Goal: Task Accomplishment & Management: Complete application form

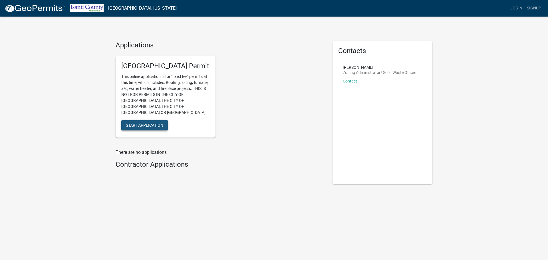
click at [150, 123] on span "Start Application" at bounding box center [144, 125] width 37 height 5
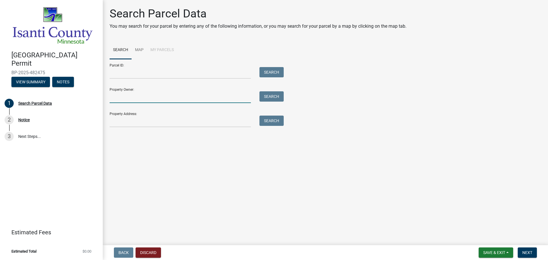
click at [169, 98] on input "Property Owner:" at bounding box center [180, 97] width 141 height 12
type input "Silvernale"
click at [265, 96] on button "Search" at bounding box center [272, 96] width 24 height 10
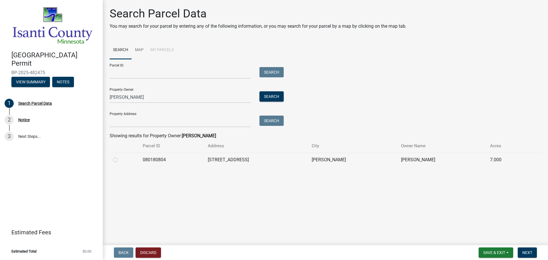
click at [240, 163] on td "[STREET_ADDRESS]" at bounding box center [256, 160] width 104 height 14
click at [120, 156] on label at bounding box center [120, 156] width 0 height 0
click at [120, 160] on input "radio" at bounding box center [122, 158] width 4 height 4
radio input "true"
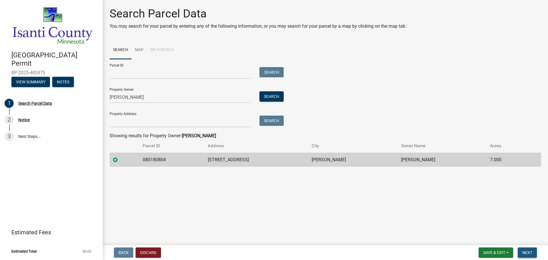
click at [526, 253] on span "Next" at bounding box center [527, 252] width 10 height 5
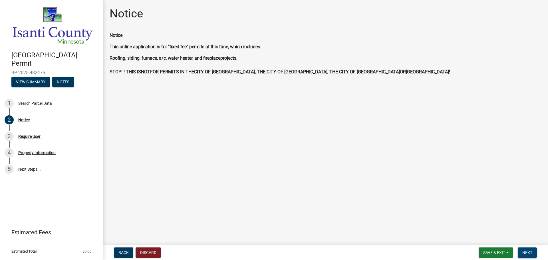
click at [524, 253] on span "Next" at bounding box center [527, 252] width 10 height 5
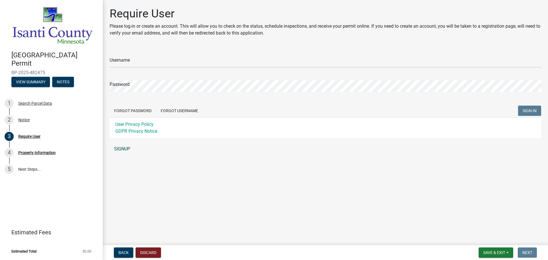
click at [130, 149] on link "SIGNUP" at bounding box center [326, 148] width 432 height 11
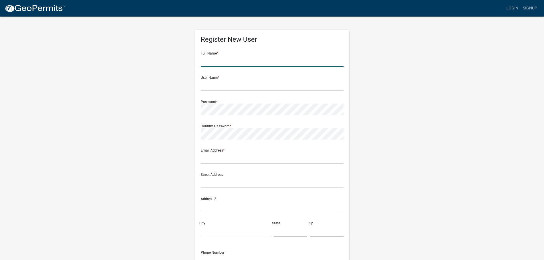
click at [230, 63] on input "text" at bounding box center [272, 61] width 143 height 12
type input "[PERSON_NAME]"
type input "hallie@krummsiding.com"
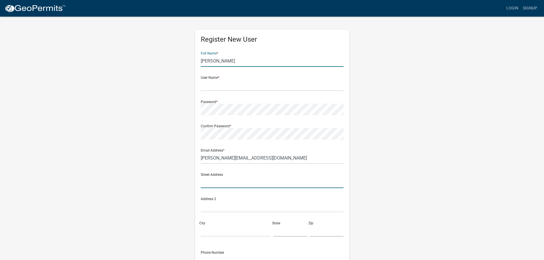
type input "1424 Highway 64"
type input "New Richmond"
type input "WI"
type input "54017"
type input "7152466090"
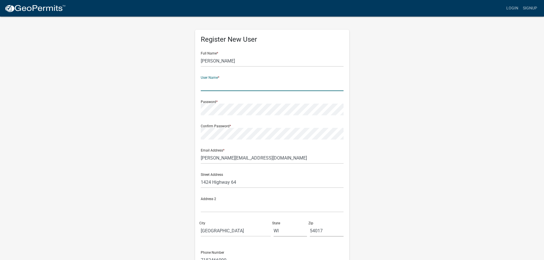
click at [235, 86] on input "text" at bounding box center [272, 85] width 143 height 12
type input "krummexteriors"
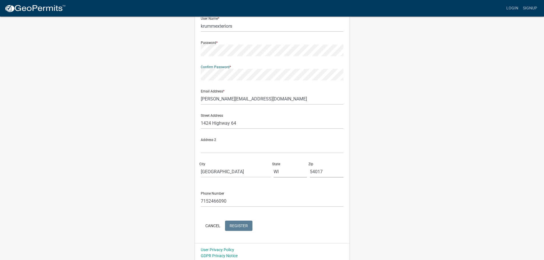
scroll to position [61, 0]
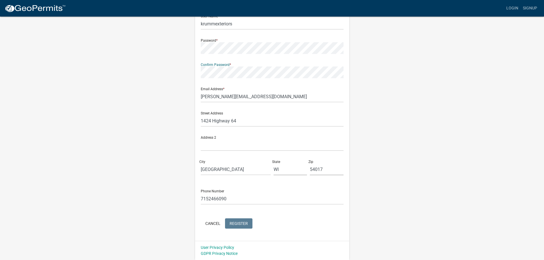
click at [242, 224] on form "Full Name * Hallie Kaczmarski User Name * krummexteriors Password * Confirm Pas…" at bounding box center [272, 108] width 143 height 244
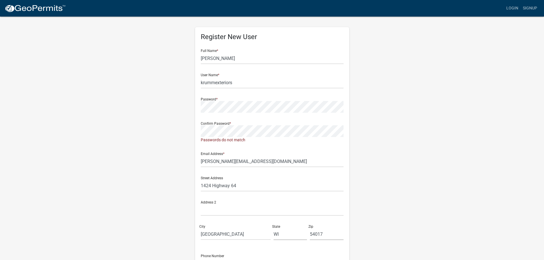
scroll to position [0, 0]
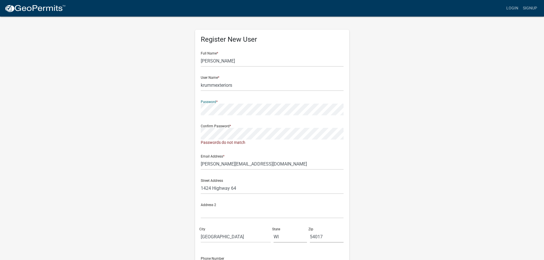
click at [157, 108] on div "Register New User Full Name * Hallie Kaczmarski User Name * krummexteriors Pass…" at bounding box center [271, 171] width 325 height 311
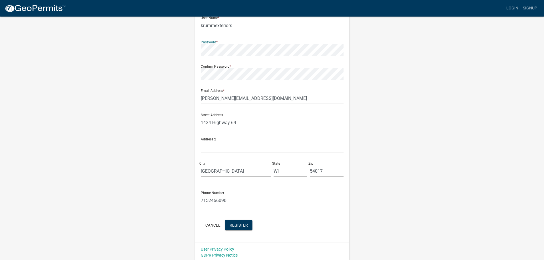
scroll to position [61, 0]
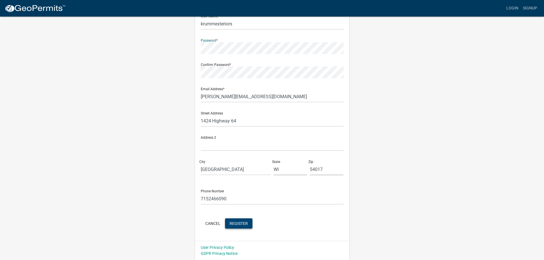
click at [236, 221] on span "Register" at bounding box center [239, 223] width 18 height 5
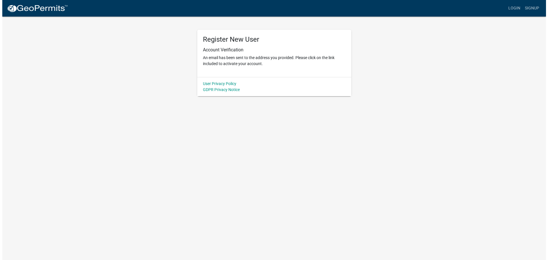
scroll to position [0, 0]
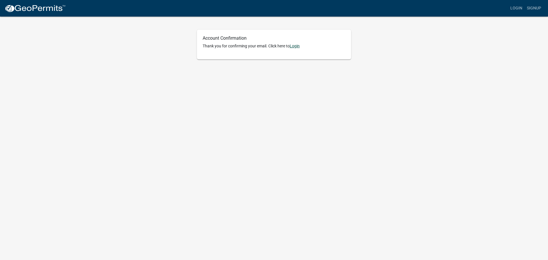
click at [296, 48] on link "Login" at bounding box center [295, 46] width 10 height 5
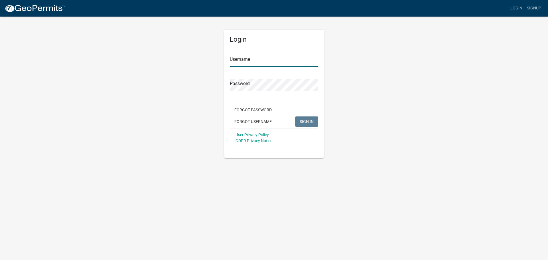
type input "krummexteriors"
click at [307, 122] on span "SIGN IN" at bounding box center [307, 121] width 14 height 5
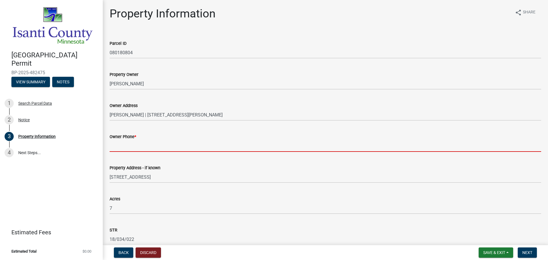
click at [204, 141] on input "Owner Phone *" at bounding box center [326, 146] width 432 height 12
click at [122, 150] on input "Owner Phone *" at bounding box center [326, 146] width 432 height 12
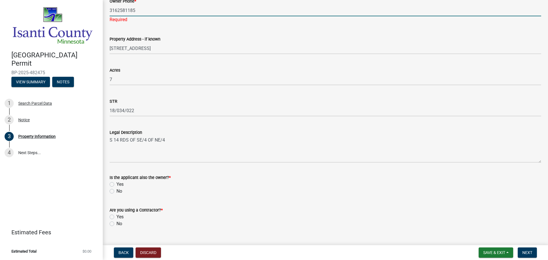
scroll to position [147, 0]
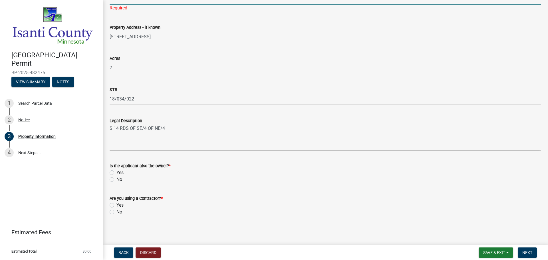
type input "3162581185"
click at [116, 180] on label "No" at bounding box center [119, 179] width 6 height 7
click at [116, 180] on input "No" at bounding box center [118, 178] width 4 height 4
radio input "true"
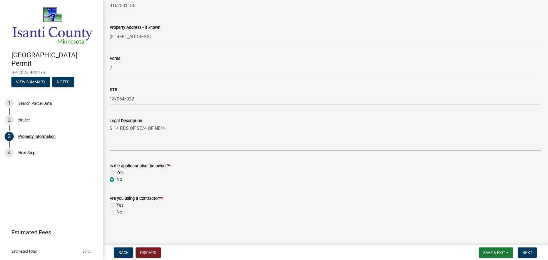
click at [116, 206] on label "Yes" at bounding box center [119, 205] width 7 height 7
click at [116, 206] on input "Yes" at bounding box center [118, 204] width 4 height 4
radio input "true"
click at [526, 255] on span "Next" at bounding box center [527, 252] width 10 height 5
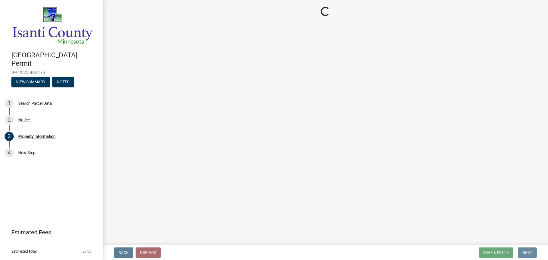
scroll to position [0, 0]
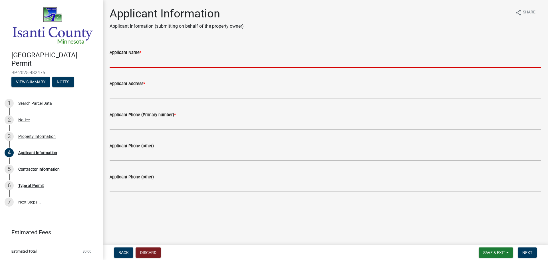
click at [157, 63] on input "Applicant Name *" at bounding box center [326, 62] width 432 height 12
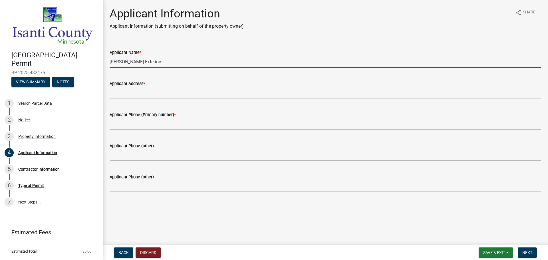
type input "[PERSON_NAME] Exteriors"
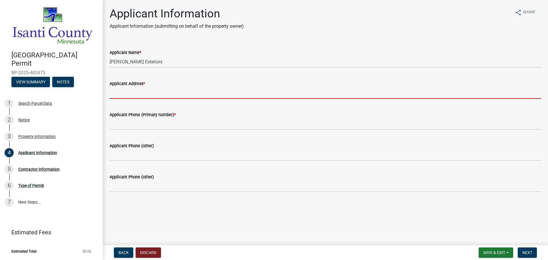
click at [137, 93] on input "Applicant Address *" at bounding box center [326, 93] width 432 height 12
type input "[STREET_ADDRESS]"
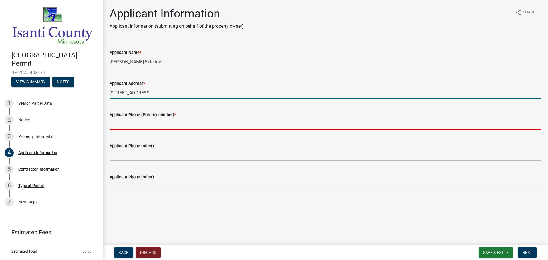
type input "7152466090"
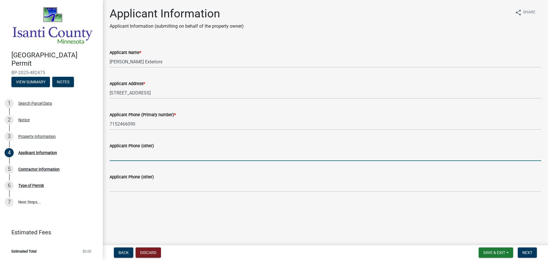
click at [136, 156] on input "Applicant Phone (other)" at bounding box center [326, 155] width 432 height 12
type input "7152306754"
click at [529, 252] on span "Next" at bounding box center [527, 252] width 10 height 5
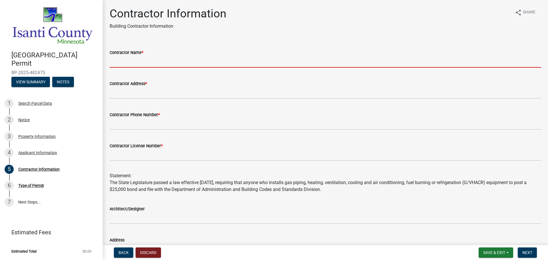
click at [164, 63] on input "Contractor Name *" at bounding box center [326, 62] width 432 height 12
type input "[PERSON_NAME] Exteriors"
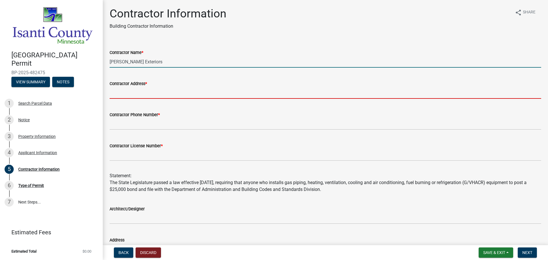
type input "1424 Highway 64"
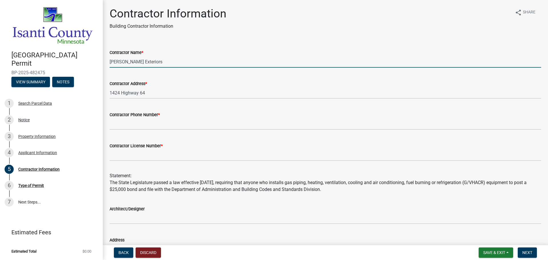
type input "7152466090"
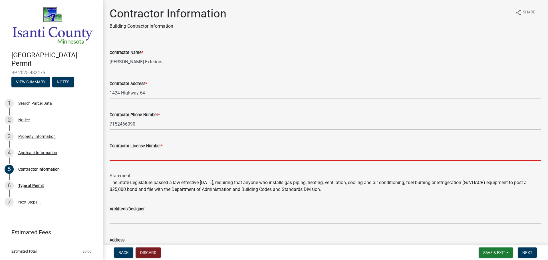
click at [190, 154] on input "Contractor License Number *" at bounding box center [326, 155] width 432 height 12
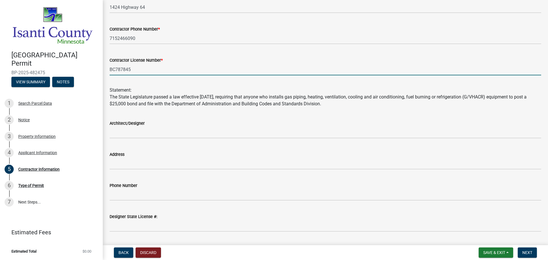
scroll to position [101, 0]
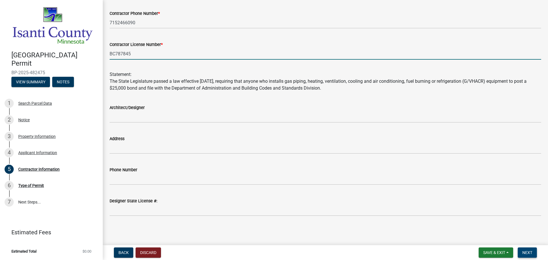
type input "BC787845"
click at [523, 253] on span "Next" at bounding box center [527, 252] width 10 height 5
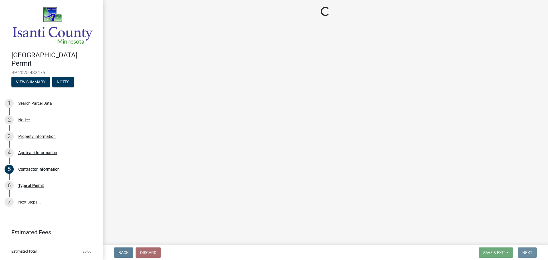
scroll to position [0, 0]
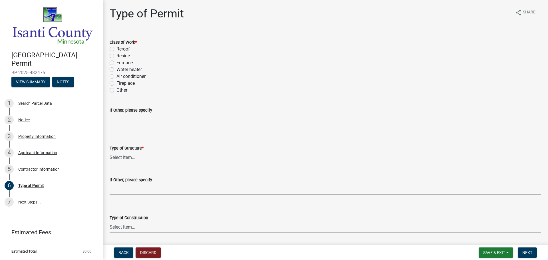
click at [116, 49] on label "Reroof" at bounding box center [122, 49] width 13 height 7
click at [116, 49] on input "Reroof" at bounding box center [118, 48] width 4 height 4
radio input "true"
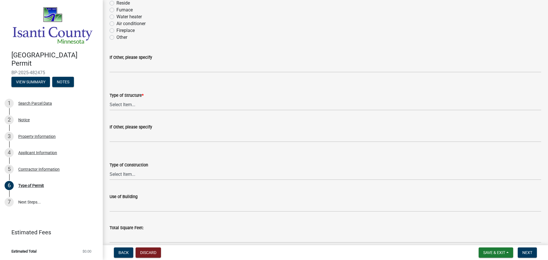
scroll to position [57, 0]
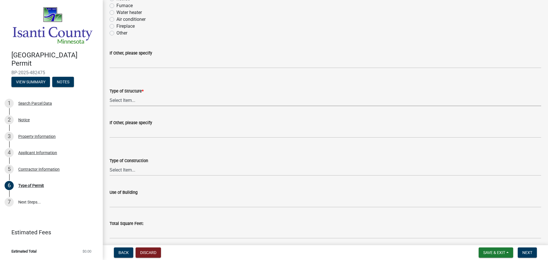
click at [129, 102] on select "Select Item... Accessory Commercial Single Family Agricultural Other N/A" at bounding box center [326, 100] width 432 height 12
click at [110, 94] on select "Select Item... Accessory Commercial Single Family Agricultural Other N/A" at bounding box center [326, 100] width 432 height 12
select select "eb4da8a3-282e-4d3e-a231-485219132635"
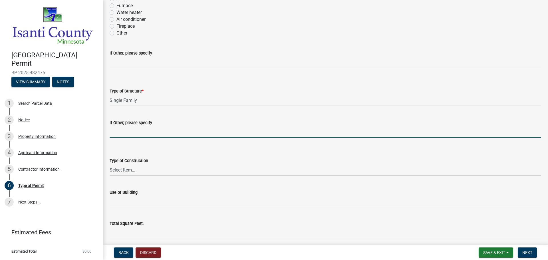
click at [133, 135] on input "If Other, please specify" at bounding box center [326, 132] width 432 height 12
click at [142, 170] on select "Select Item... Wood Frame Masonry Metal Manufactured Modular Other" at bounding box center [326, 170] width 432 height 12
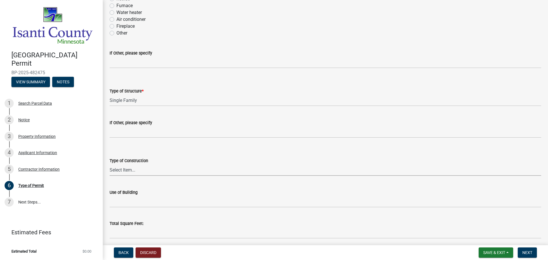
click at [186, 146] on div "Type of Construction Select Item... Wood Frame Masonry Metal Manufactured Modul…" at bounding box center [326, 158] width 432 height 33
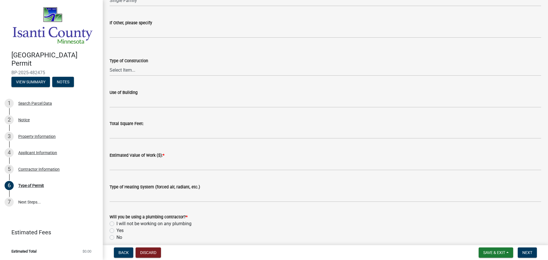
scroll to position [171, 0]
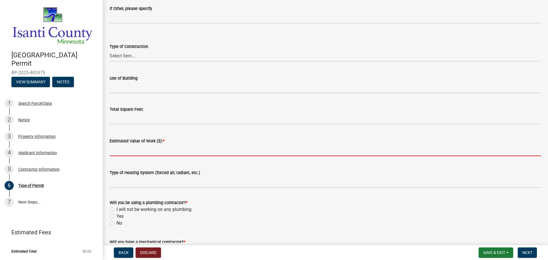
click at [141, 150] on input "text" at bounding box center [326, 150] width 432 height 12
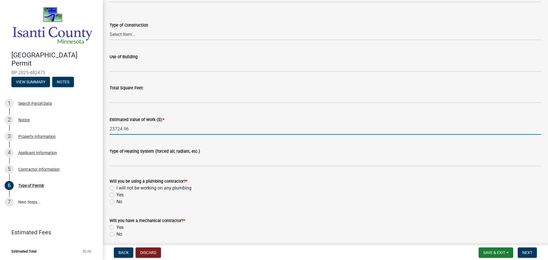
scroll to position [215, 0]
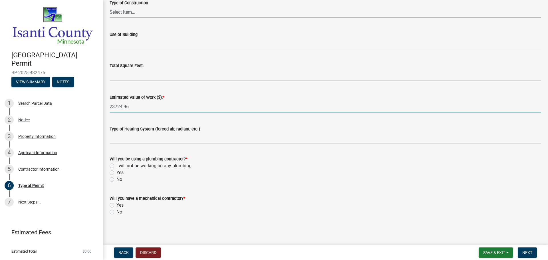
type input "23724.96"
click at [116, 167] on label "I will not be working on any plumbing" at bounding box center [153, 165] width 75 height 7
click at [116, 166] on input "I will not be working on any plumbing" at bounding box center [118, 164] width 4 height 4
radio input "true"
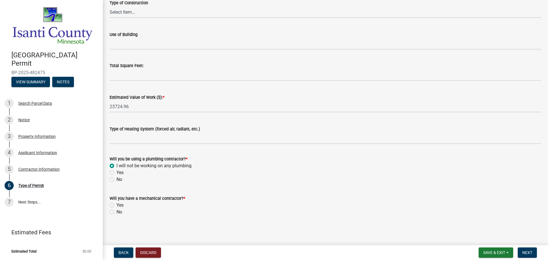
click at [116, 212] on label "No" at bounding box center [119, 212] width 6 height 7
click at [116, 212] on input "No" at bounding box center [118, 211] width 4 height 4
radio input "true"
click at [527, 252] on span "Next" at bounding box center [527, 252] width 10 height 5
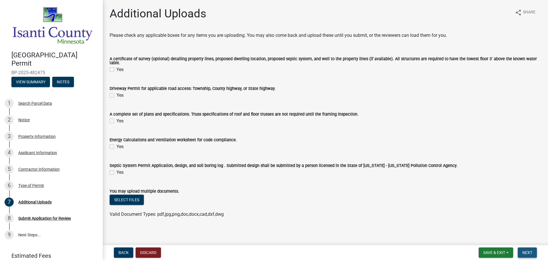
click at [530, 252] on span "Next" at bounding box center [527, 252] width 10 height 5
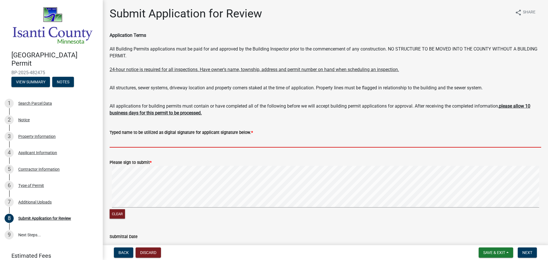
click at [130, 146] on input "Typed name to be utilized as digital signature for applicant signature below. *" at bounding box center [326, 142] width 432 height 12
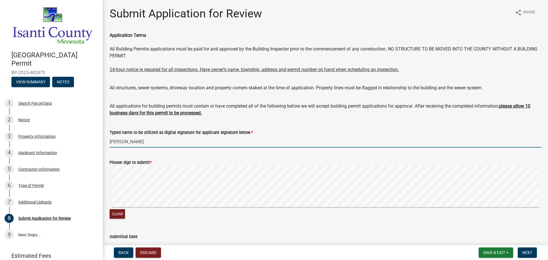
type input "[PERSON_NAME]"
click at [124, 161] on label "Please sign to submit *" at bounding box center [131, 163] width 42 height 4
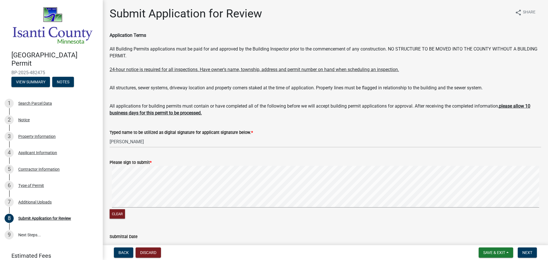
click at [125, 208] on signature-pad at bounding box center [326, 187] width 432 height 43
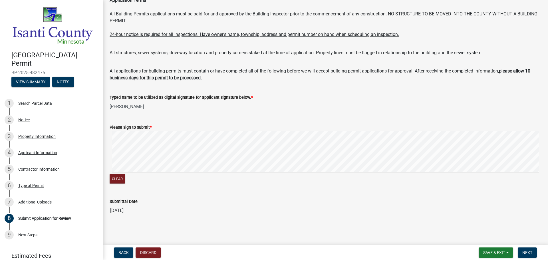
scroll to position [35, 0]
click at [531, 254] on span "Next" at bounding box center [527, 252] width 10 height 5
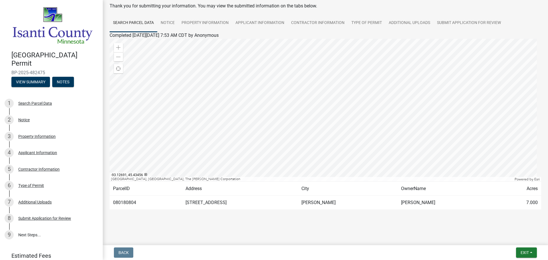
scroll to position [30, 0]
click at [526, 253] on span "Exit" at bounding box center [525, 252] width 8 height 5
click at [501, 235] on button "Save & Exit" at bounding box center [514, 238] width 46 height 14
